Goal: Information Seeking & Learning: Learn about a topic

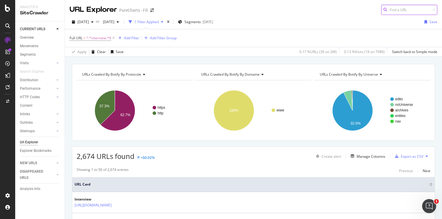
click at [405, 9] on input at bounding box center [410, 10] width 56 height 10
paste input "/clips-de-l-annee-2018/"
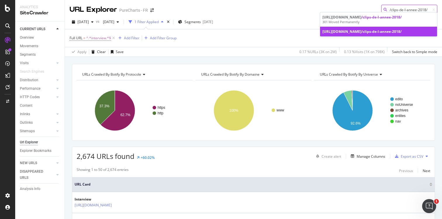
type input "/clips-de-l-annee-2018/"
click at [376, 34] on div "https://www.chartsinfrance.net /clips-de-l-annee-2018/" at bounding box center [379, 31] width 112 height 5
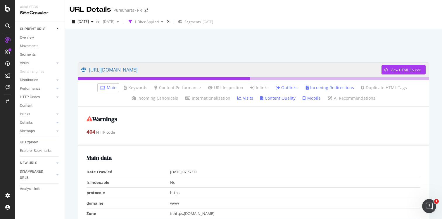
click at [320, 89] on link "Incoming Redirections" at bounding box center [329, 88] width 49 height 6
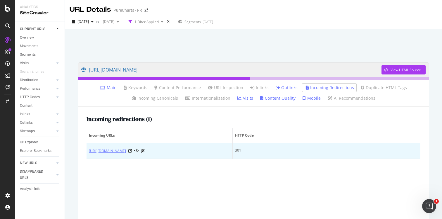
click at [126, 150] on link "http://www.chartsinfrance.net/clips-de-l-annee-2018/" at bounding box center [107, 151] width 37 height 6
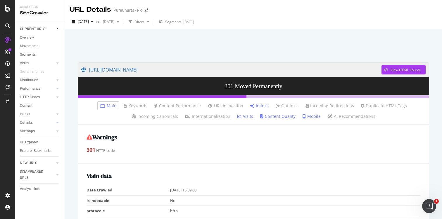
click at [259, 105] on link "Inlinks" at bounding box center [259, 106] width 18 height 6
